Goal: Entertainment & Leisure: Consume media (video, audio)

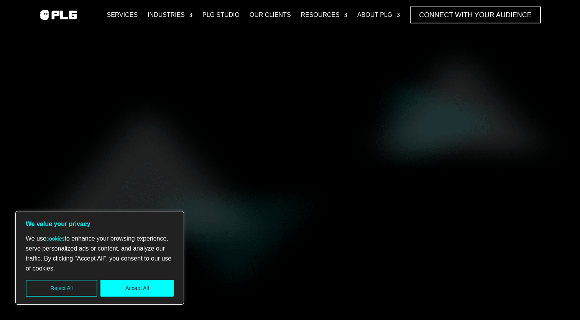
click at [77, 289] on button "Reject All" at bounding box center [62, 288] width 72 height 17
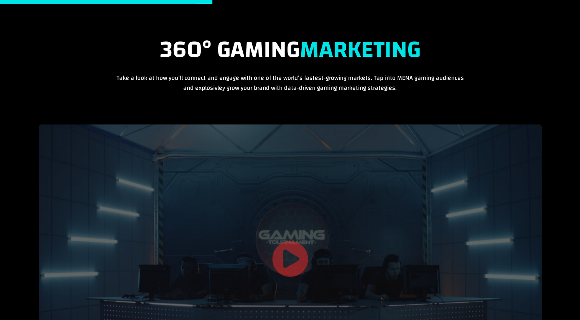
scroll to position [1074, 0]
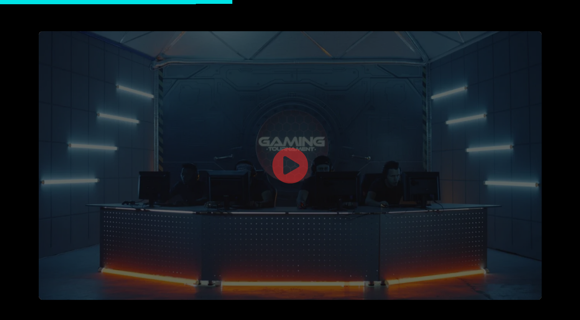
click at [293, 156] on link at bounding box center [290, 166] width 37 height 39
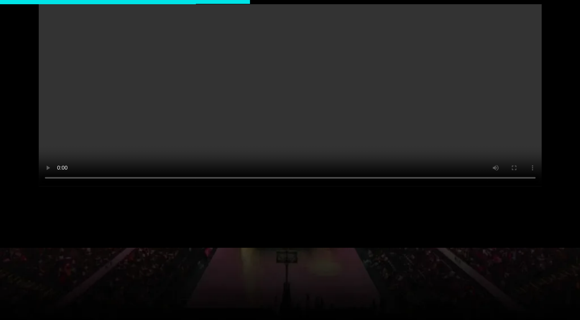
scroll to position [1149, 0]
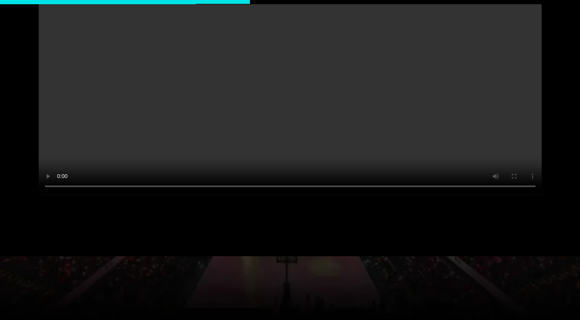
click at [293, 118] on video at bounding box center [290, 69] width 503 height 252
click at [291, 70] on video at bounding box center [290, 69] width 503 height 252
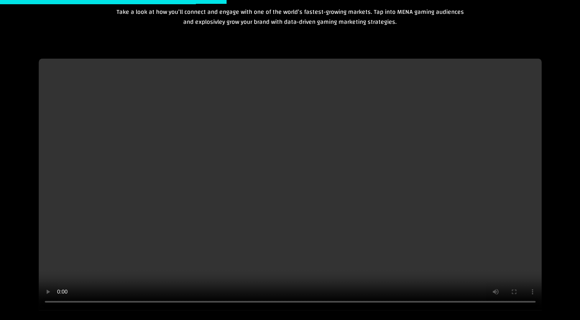
scroll to position [1085, 0]
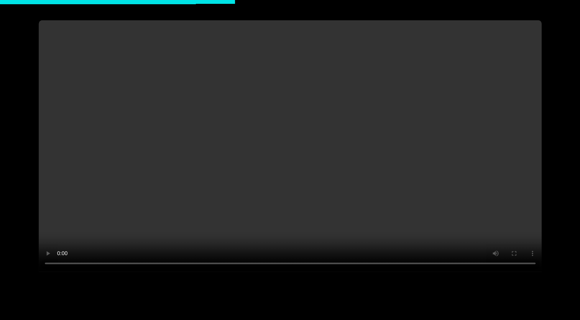
click at [322, 115] on video at bounding box center [290, 146] width 503 height 252
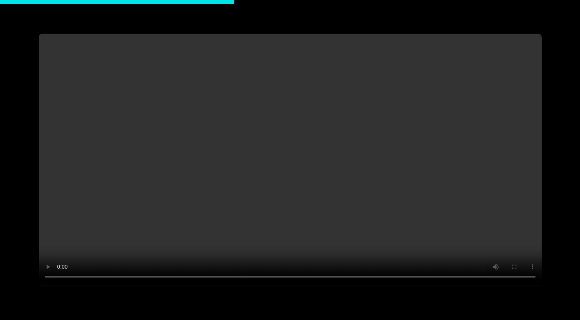
scroll to position [1086, 0]
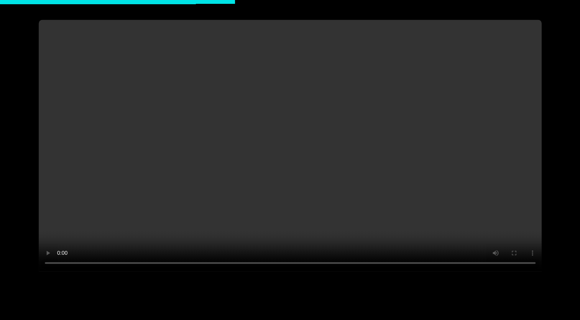
click at [319, 117] on video at bounding box center [290, 146] width 503 height 252
click at [324, 90] on video at bounding box center [290, 146] width 503 height 252
click at [318, 104] on video at bounding box center [290, 146] width 503 height 252
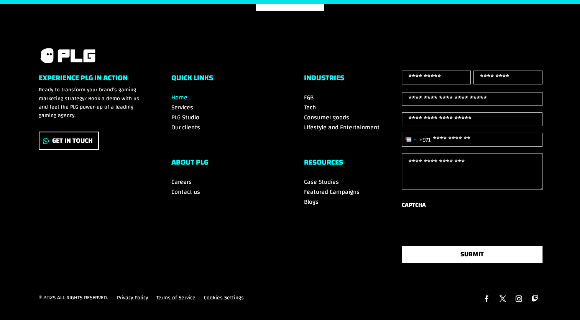
scroll to position [2679, 0]
